Goal: Check status: Check status

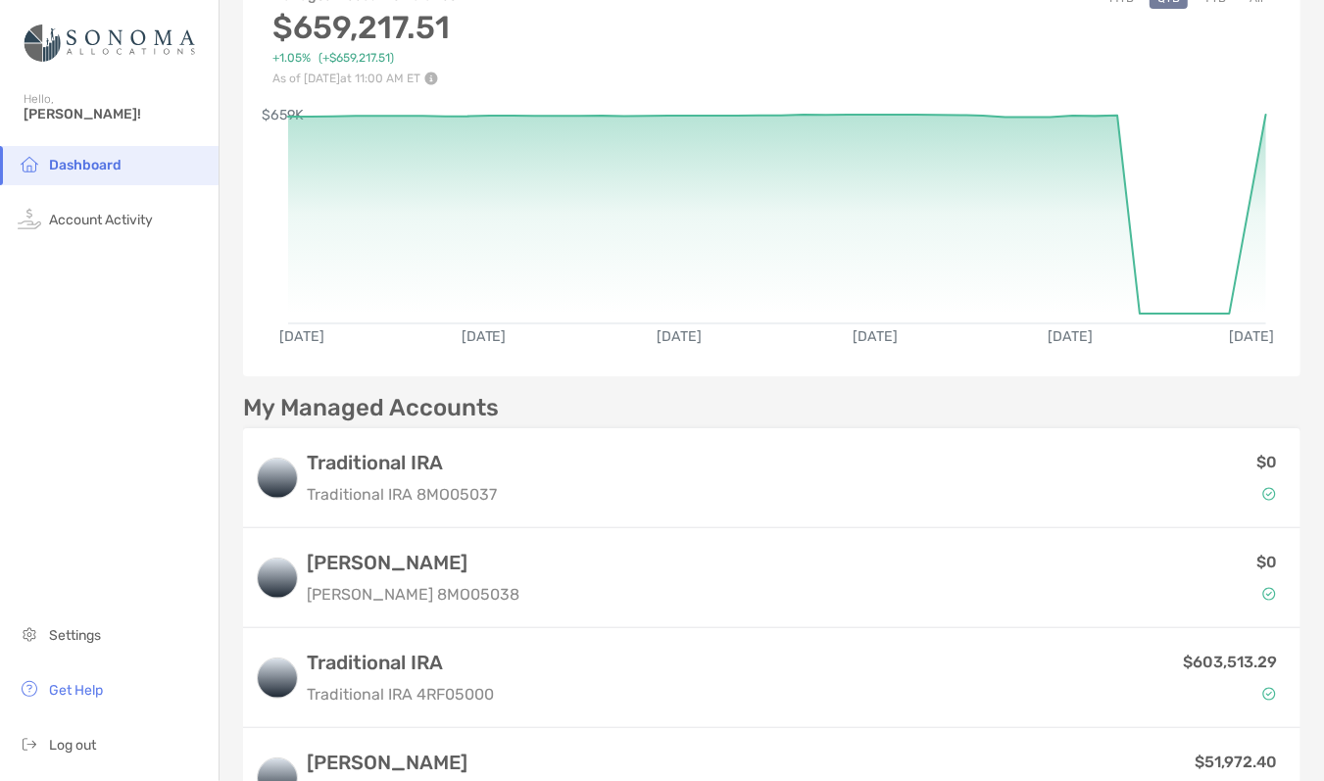
scroll to position [135, 0]
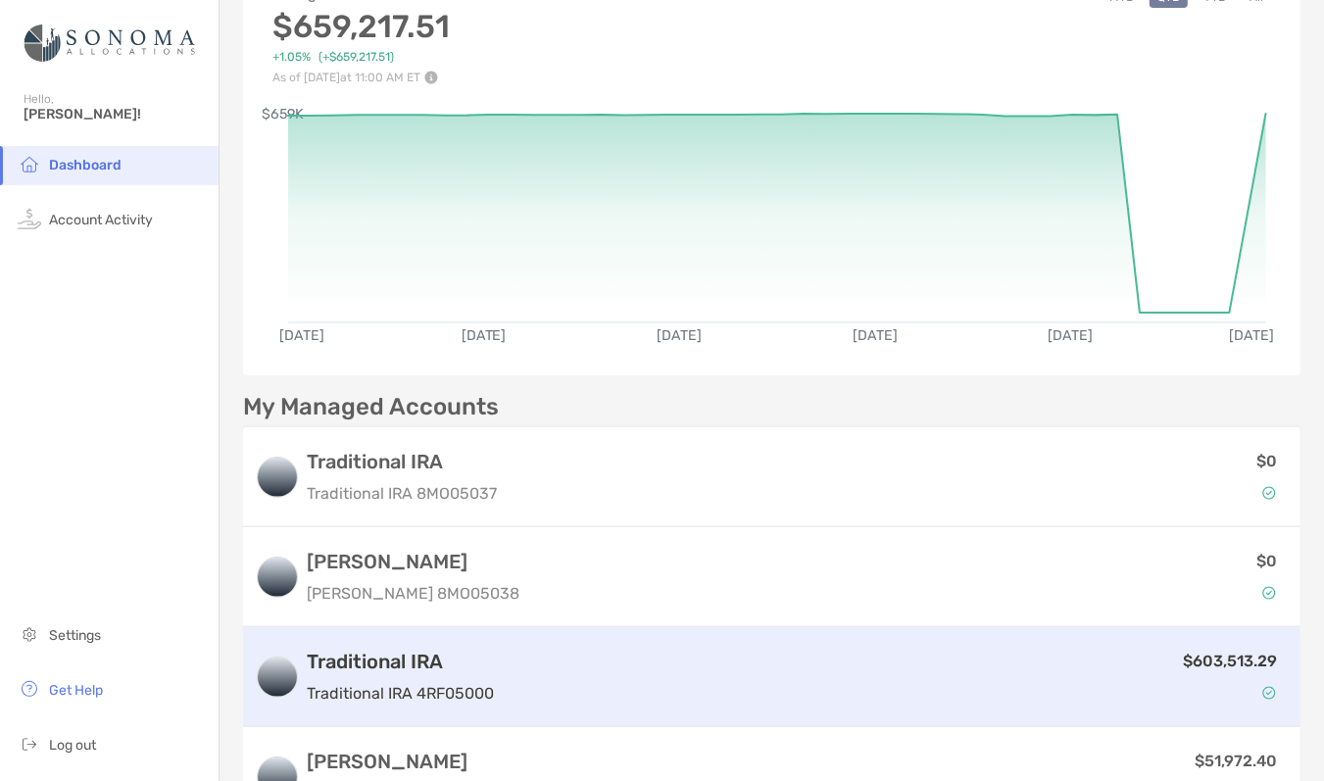
click at [651, 680] on div "$603,513.29" at bounding box center [895, 677] width 787 height 57
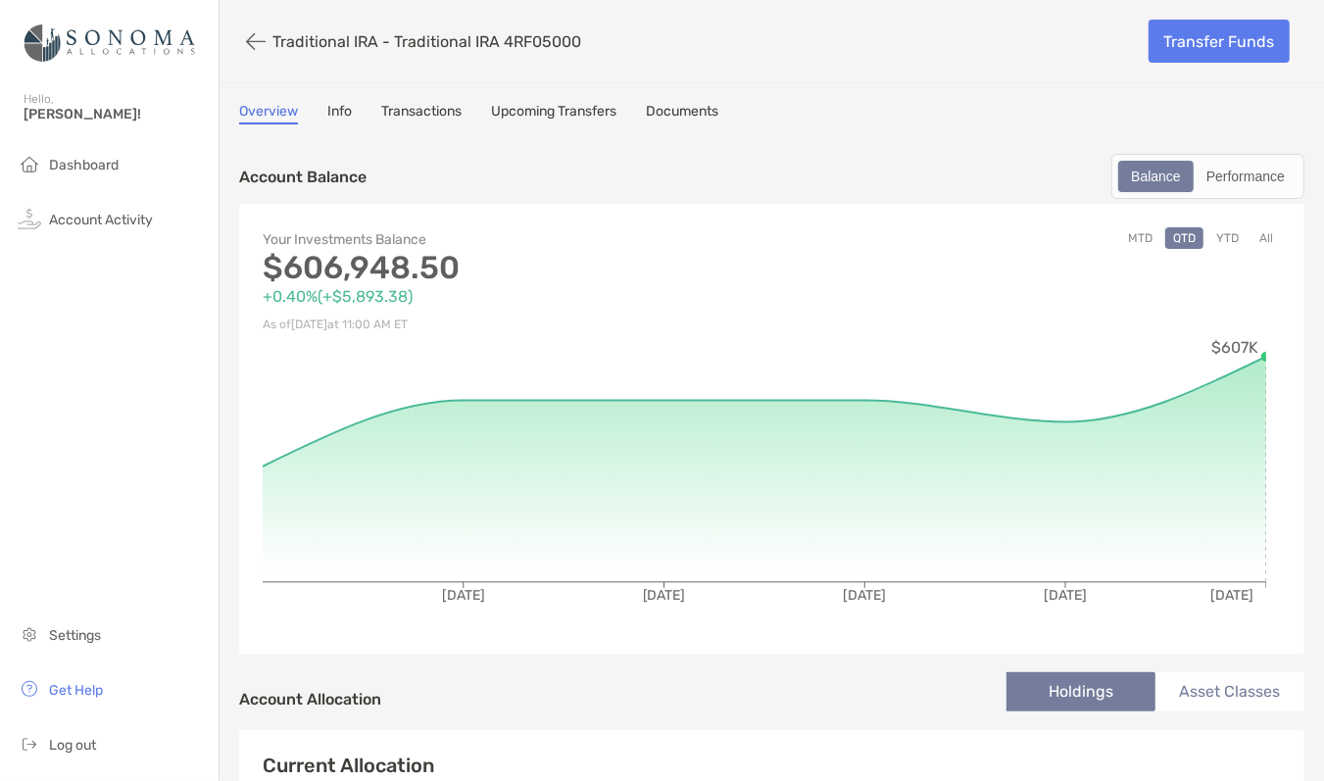
click at [1214, 237] on button "YTD" at bounding box center [1227, 238] width 38 height 22
click at [1124, 232] on button "MTD" at bounding box center [1140, 238] width 40 height 22
click at [1255, 233] on button "All" at bounding box center [1265, 238] width 29 height 22
click at [253, 33] on button "button" at bounding box center [255, 42] width 33 height 36
